Goal: Task Accomplishment & Management: Complete application form

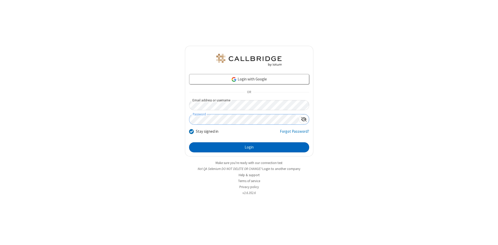
click at [249, 148] on button "Login" at bounding box center [249, 148] width 120 height 10
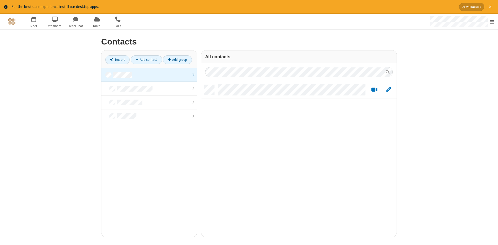
click at [149, 75] on link at bounding box center [148, 75] width 95 height 14
click at [146, 60] on link "Add contact" at bounding box center [146, 59] width 31 height 9
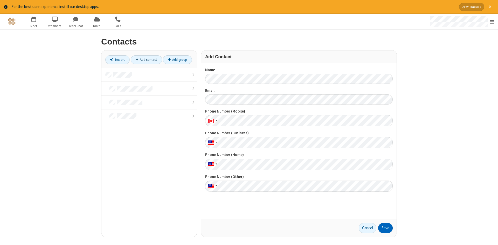
click at [385, 228] on button "Save" at bounding box center [385, 228] width 15 height 10
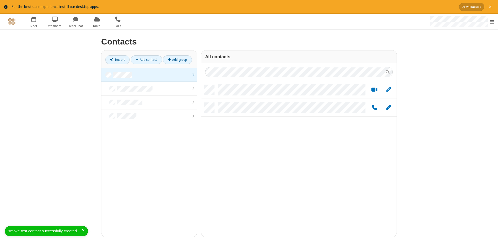
scroll to position [156, 195]
click at [146, 60] on link "Add contact" at bounding box center [146, 59] width 31 height 9
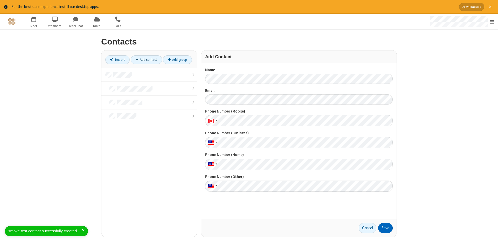
click at [385, 228] on button "Save" at bounding box center [385, 228] width 15 height 10
